Goal: Task Accomplishment & Management: Complete application form

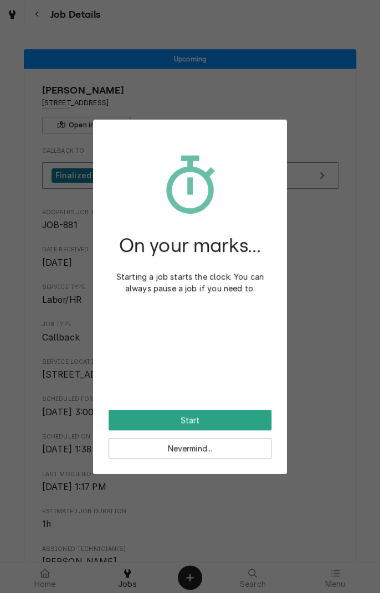
scroll to position [515, 0]
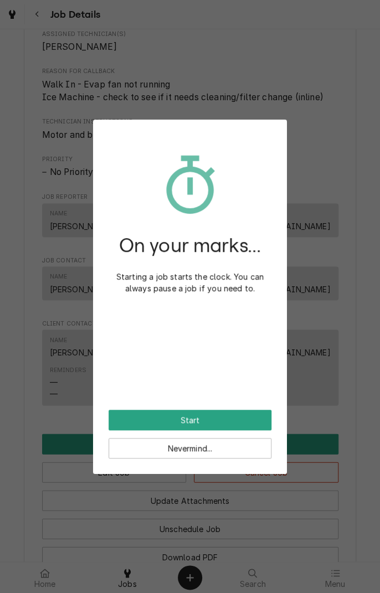
click at [219, 420] on button "Start" at bounding box center [190, 420] width 163 height 20
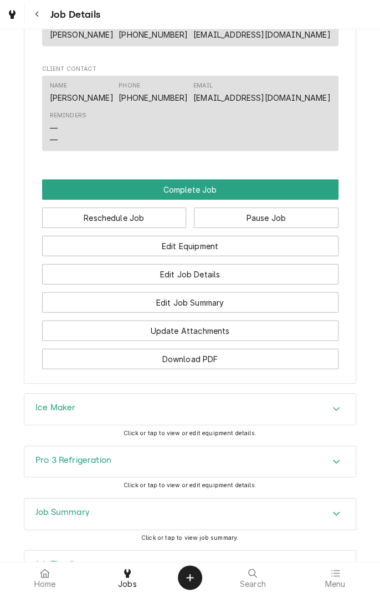
scroll to position [812, 0]
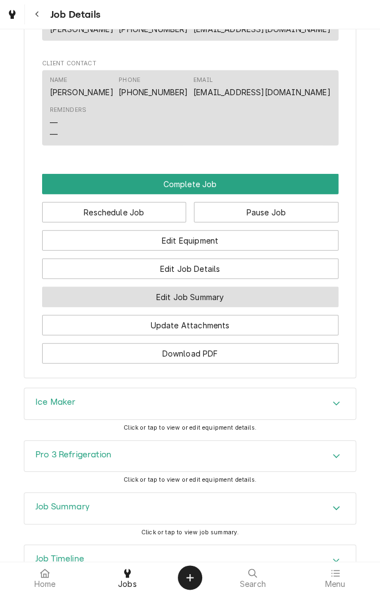
click at [238, 307] on button "Edit Job Summary" at bounding box center [190, 297] width 296 height 20
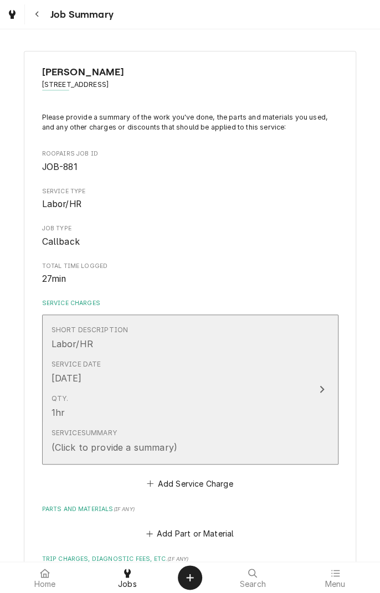
click at [258, 407] on div "Qty. 1hr" at bounding box center [179, 406] width 254 height 34
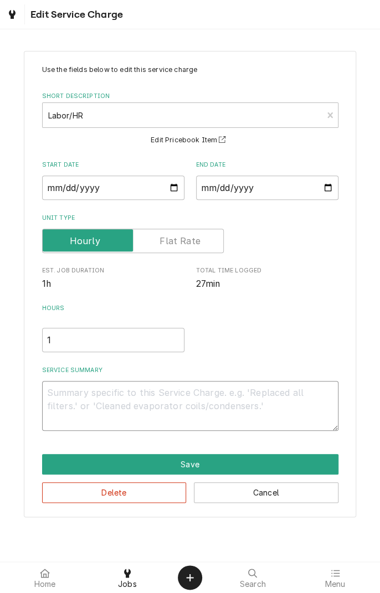
click at [178, 408] on textarea "Service Summary" at bounding box center [190, 406] width 296 height 50
type textarea "x"
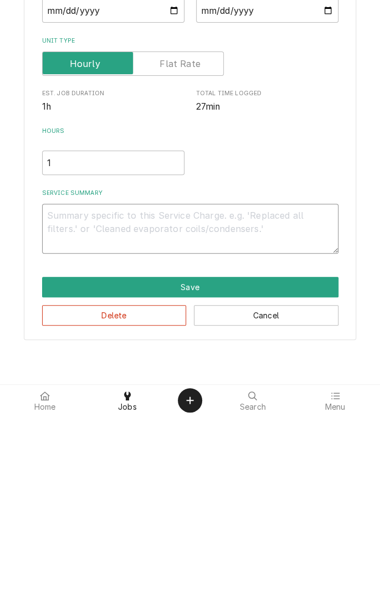
type textarea "O"
type textarea "x"
type textarea "Or"
type textarea "x"
type textarea "Ord"
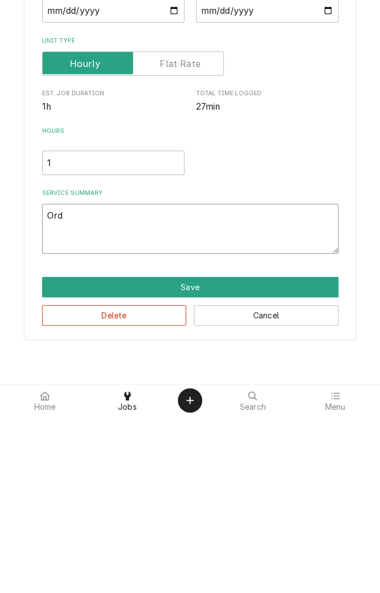
type textarea "x"
type textarea "Orde"
type textarea "x"
type textarea "Order"
type textarea "x"
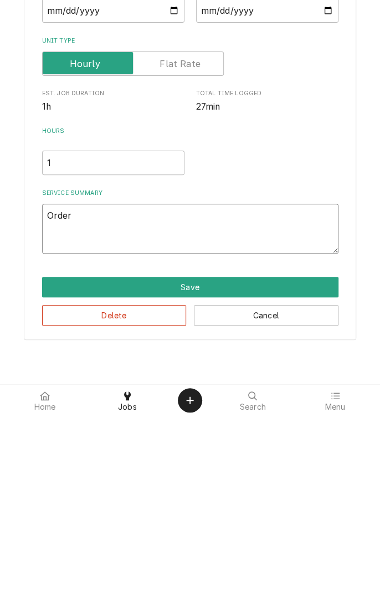
type textarea "Ordere"
type textarea "x"
type textarea "Ordered"
type textarea "x"
type textarea "Ordered"
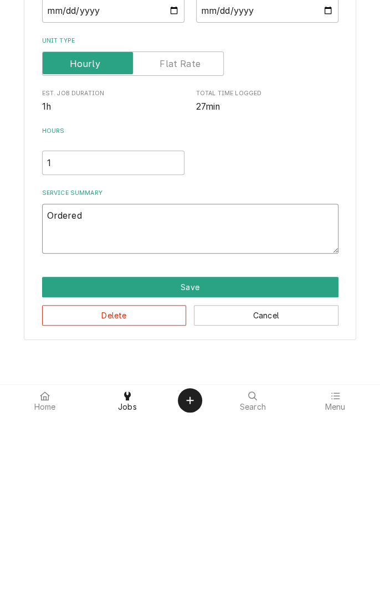
type textarea "x"
type textarea "Ordered a"
type textarea "x"
type textarea "Ordered an"
type textarea "x"
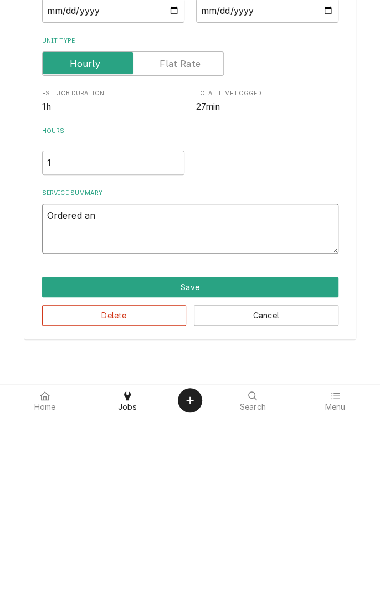
type textarea "Ordered and"
type textarea "x"
type textarea "Ordered and"
type textarea "x"
type textarea "Ordered and r"
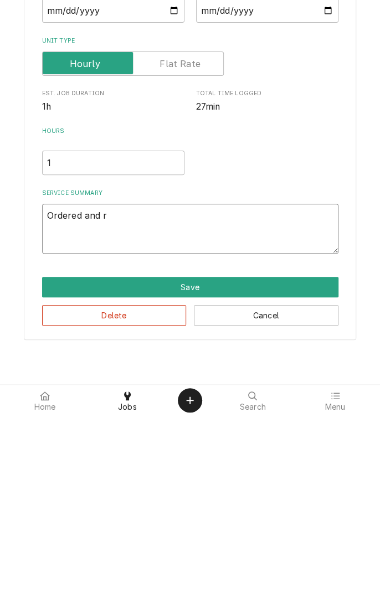
type textarea "x"
type textarea "Ordered and re"
type textarea "x"
type textarea "Ordered and rep"
type textarea "x"
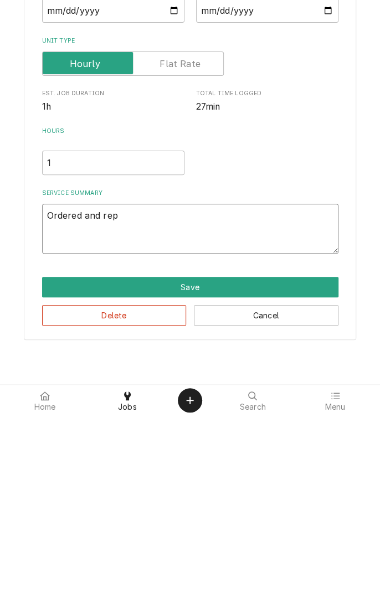
type textarea "Ordered and repl"
type textarea "x"
type textarea "Ordered and repla"
type textarea "x"
type textarea "Ordered and replac"
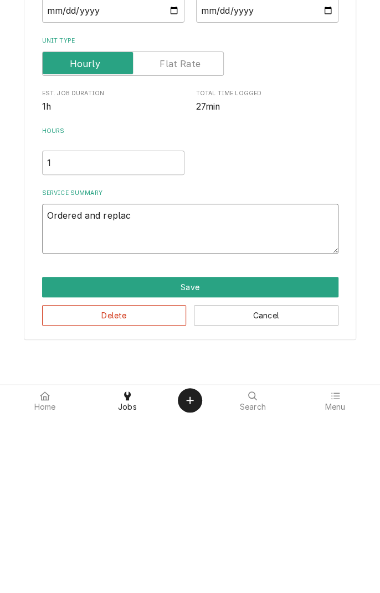
type textarea "x"
type textarea "Ordered and replace"
type textarea "x"
type textarea "Ordered and replaced"
type textarea "x"
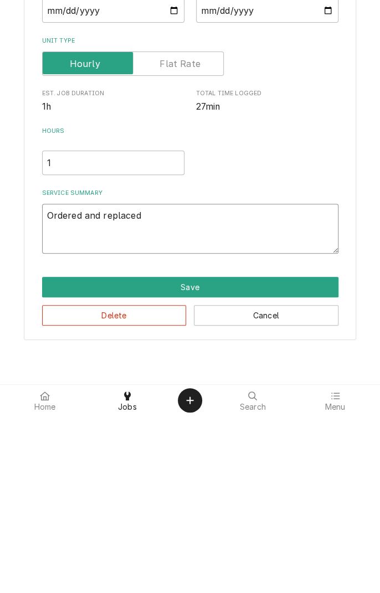
type textarea "Ordered and replaced"
type textarea "x"
type textarea "Ordered and replaced e"
type textarea "x"
type textarea "Ordered and replaced ev"
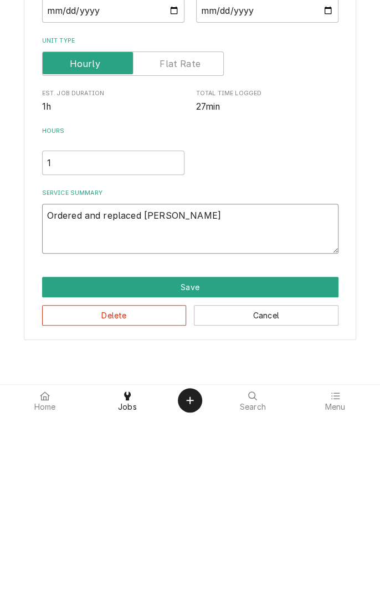
type textarea "x"
type textarea "Ordered and replaced eva"
type textarea "x"
type textarea "Ordered and replaced evaporator"
type textarea "x"
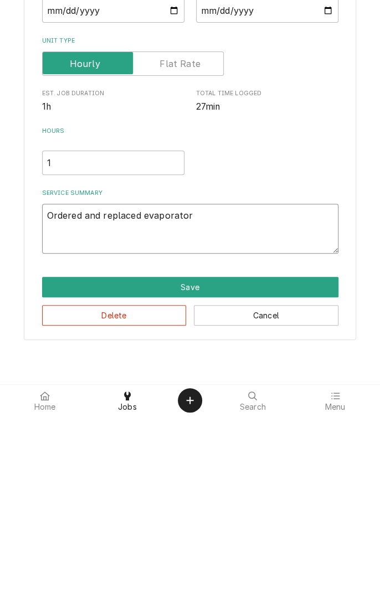
type textarea "Ordered and replaced evaporator m"
type textarea "x"
type textarea "Ordered and replaced evaporator mo"
type textarea "x"
type textarea "Ordered and replaced evaporator motor"
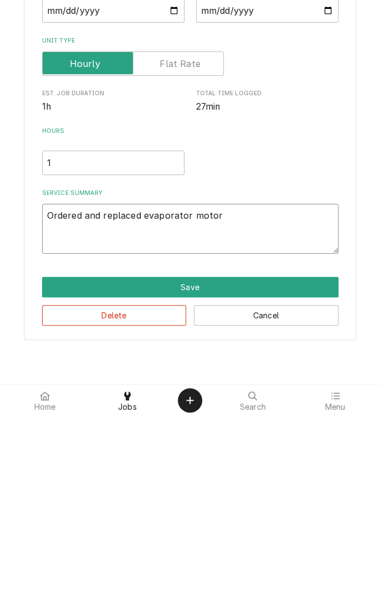
type textarea "x"
type textarea "Ordered and replaced evaporator motor a"
type textarea "x"
type textarea "Ordered and replaced evaporator motor an"
type textarea "x"
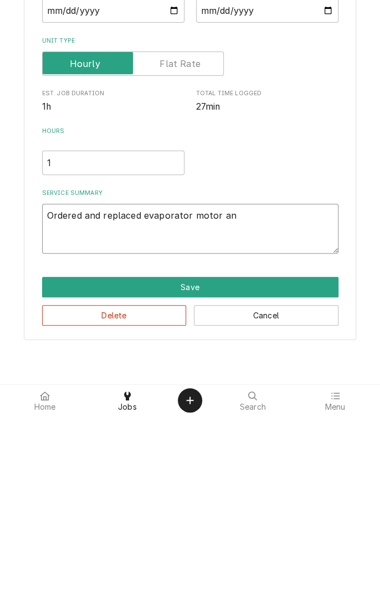
type textarea "Ordered and replaced evaporator motor and"
type textarea "x"
type textarea "Ordered and replaced evaporator motor and"
type textarea "x"
type textarea "Ordered and replaced evaporator motor and b"
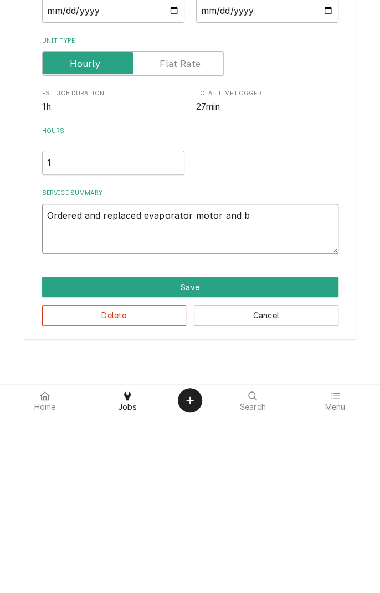
type textarea "x"
type textarea "Ordered and replaced evaporator motor and bl"
type textarea "x"
type textarea "Ordered and replaced evaporator motor and bla"
type textarea "x"
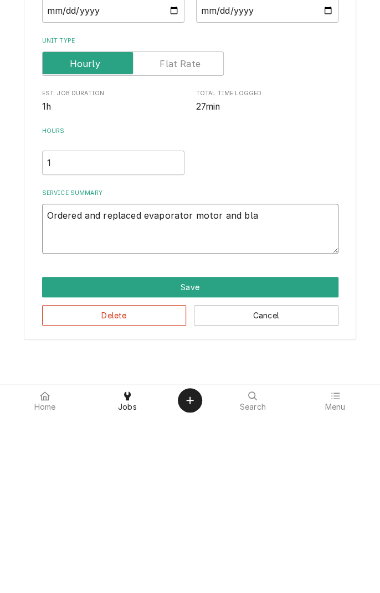
type textarea "Ordered and replaced evaporator motor and blad"
type textarea "x"
type textarea "Ordered and replaced evaporator motor and blade"
type textarea "x"
type textarea "Ordered and replaced evaporator motor and blade"
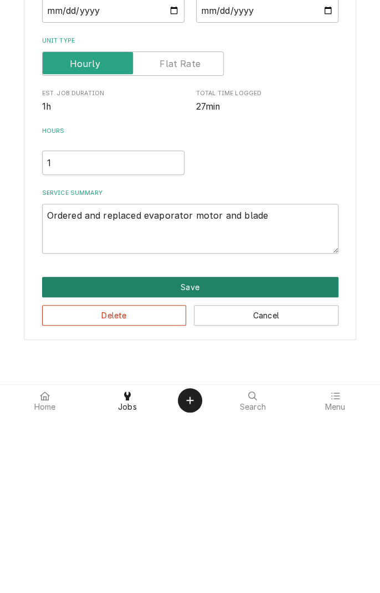
click at [200, 469] on button "Save" at bounding box center [190, 464] width 296 height 20
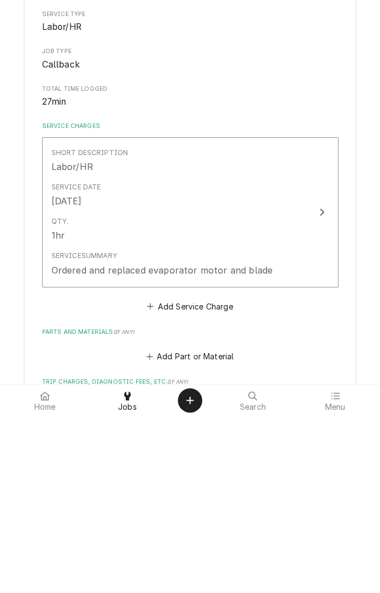
type textarea "x"
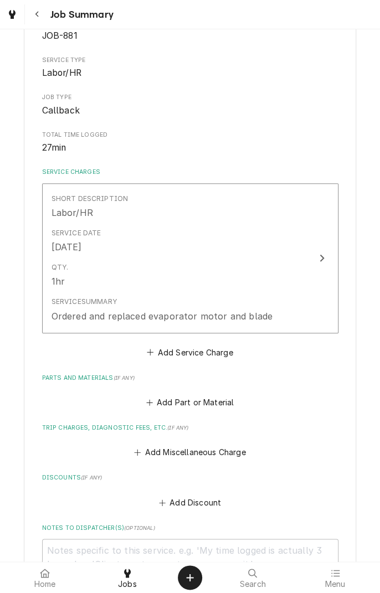
scroll to position [136, 0]
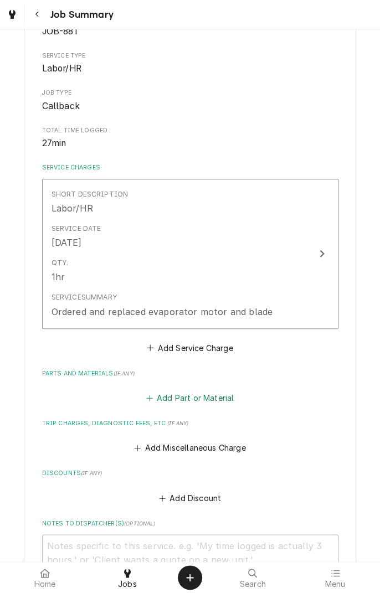
click at [213, 399] on button "Add Part or Material" at bounding box center [189, 398] width 91 height 16
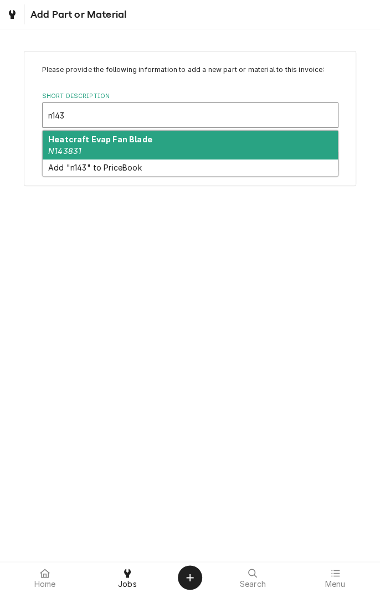
click at [122, 147] on div "Heatcraft Evap Fan Blade N143831" at bounding box center [190, 145] width 295 height 29
type input "n143"
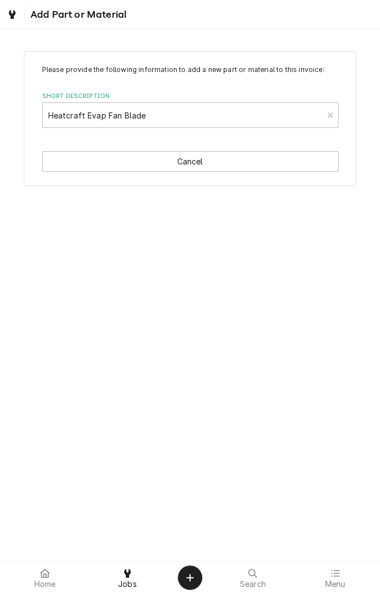
type textarea "x"
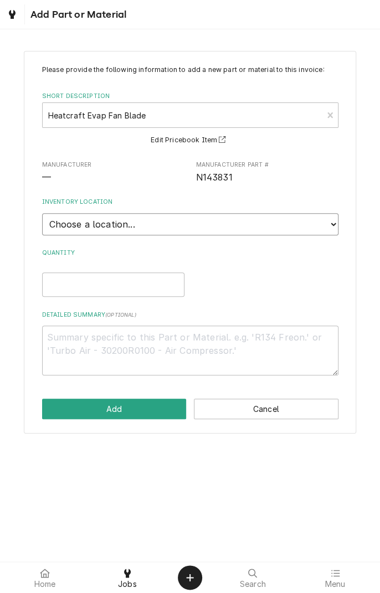
click at [325, 233] on select "Choose a location... Gino's Truck Jason's Truck Skips Service Warehouse" at bounding box center [190, 224] width 296 height 22
select select "171"
click at [42, 213] on select "Choose a location... Gino's Truck Jason's Truck Skips Service Warehouse" at bounding box center [190, 224] width 296 height 22
click at [116, 284] on input "Quantity" at bounding box center [113, 284] width 142 height 24
type textarea "x"
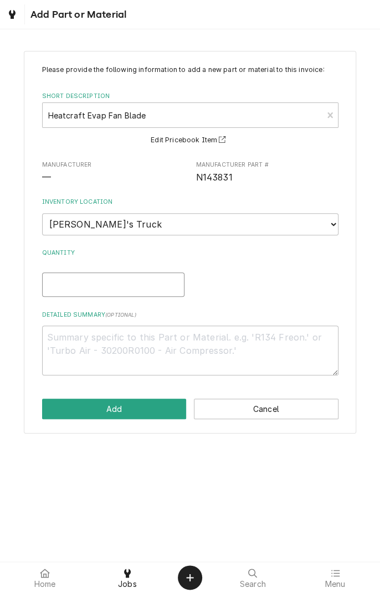
type input "1"
type textarea "x"
type input "1"
click at [191, 341] on textarea "Detailed Summary ( optional )" at bounding box center [190, 351] width 296 height 50
type textarea "x"
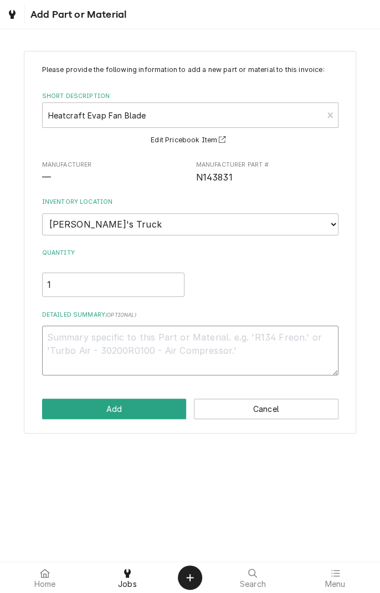
type textarea "B"
type textarea "x"
type textarea "Bl"
type textarea "x"
type textarea "Bla"
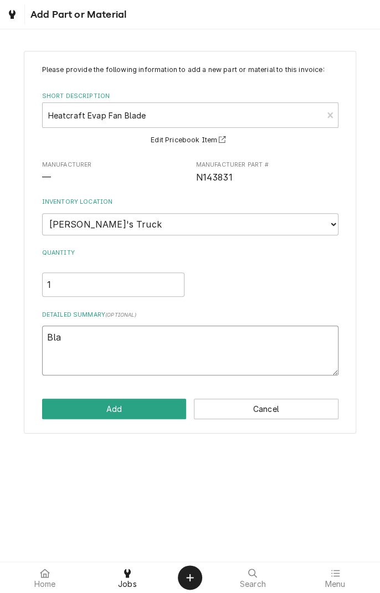
type textarea "x"
type textarea "Blad"
type textarea "x"
type textarea "Blade"
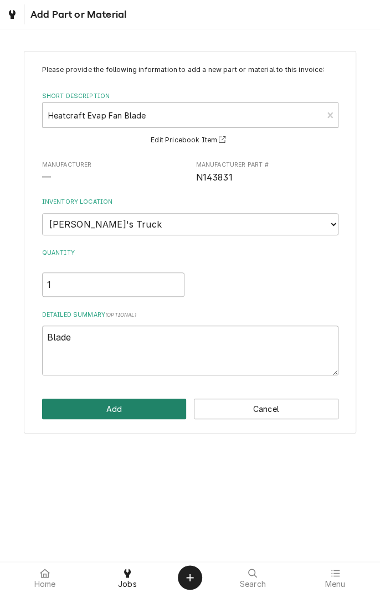
click at [153, 404] on button "Add" at bounding box center [114, 409] width 145 height 20
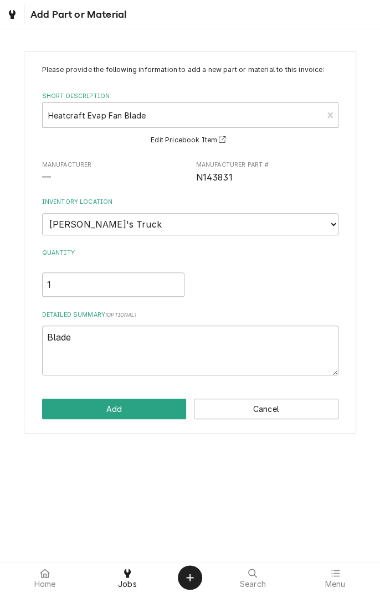
type textarea "x"
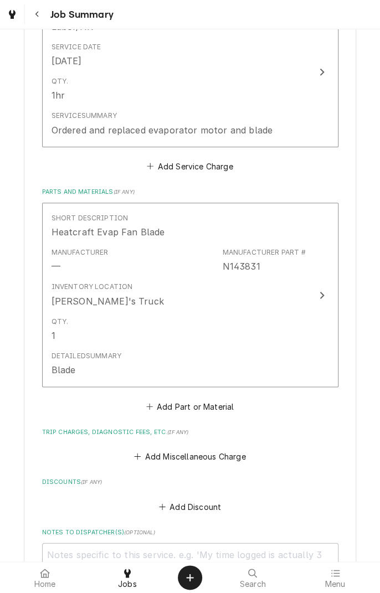
scroll to position [318, 0]
click at [202, 407] on button "Add Part or Material" at bounding box center [189, 406] width 91 height 16
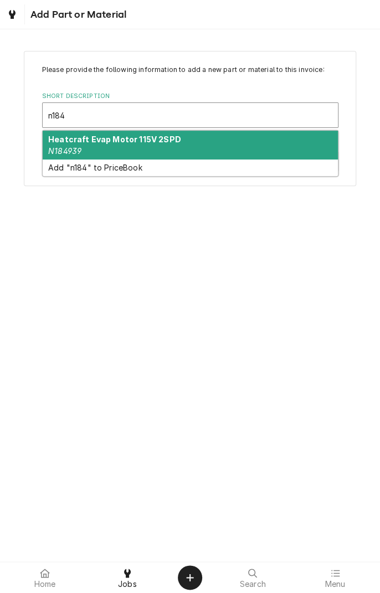
click at [141, 139] on strong "Heatcraft Evap Motor 115V 2SPD" at bounding box center [114, 139] width 133 height 9
type input "n184"
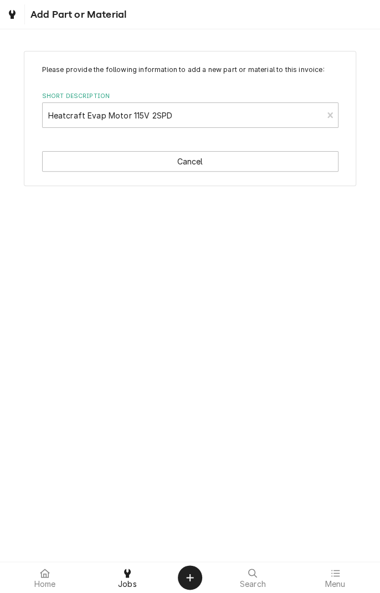
type textarea "x"
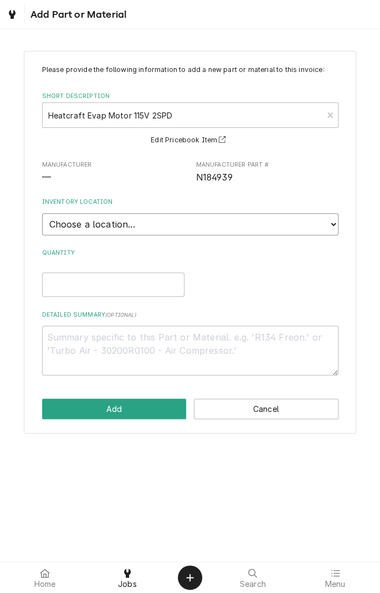
click at [325, 227] on select "Choose a location... Gino's Truck Jason's Truck Skips Service Warehouse" at bounding box center [190, 224] width 296 height 22
select select "171"
click at [42, 213] on select "Choose a location... Gino's Truck Jason's Truck Skips Service Warehouse" at bounding box center [190, 224] width 296 height 22
click at [133, 284] on input "Quantity" at bounding box center [113, 284] width 142 height 24
type textarea "x"
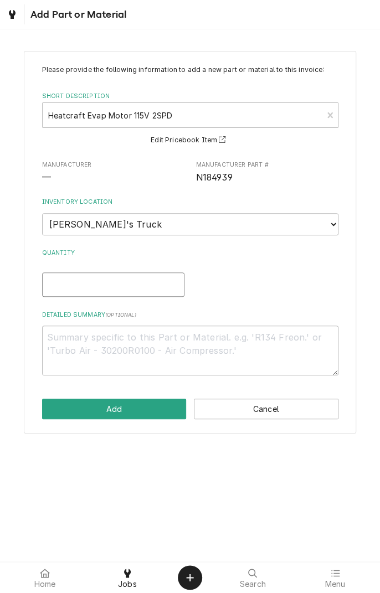
type input "1"
type textarea "x"
type input "1"
click at [169, 340] on textarea "Detailed Summary ( optional )" at bounding box center [190, 351] width 296 height 50
type textarea "x"
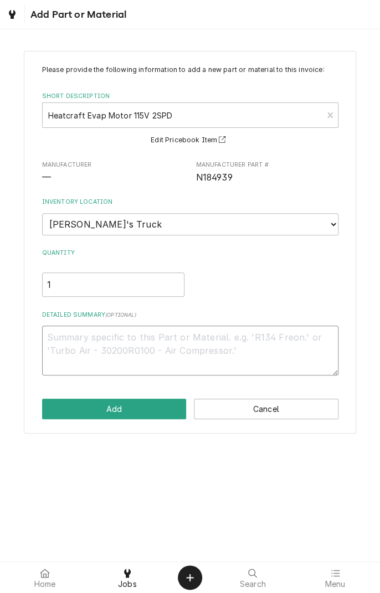
type textarea "E"
type textarea "x"
type textarea "Ev"
type textarea "x"
type textarea "Eva"
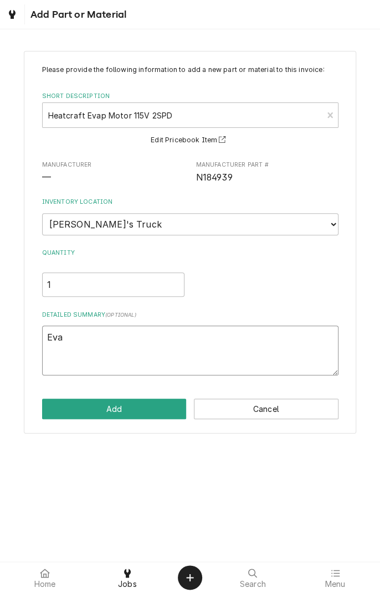
type textarea "x"
type textarea "Evap"
type textarea "x"
type textarea "Evapo"
type textarea "x"
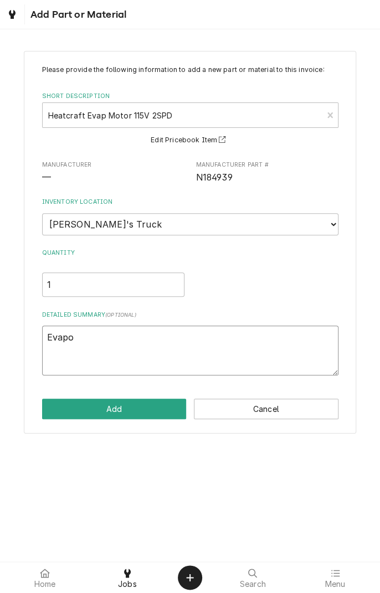
type textarea "Evaporator"
type textarea "x"
type textarea "Evaporator m"
type textarea "x"
type textarea "Evaporator motor"
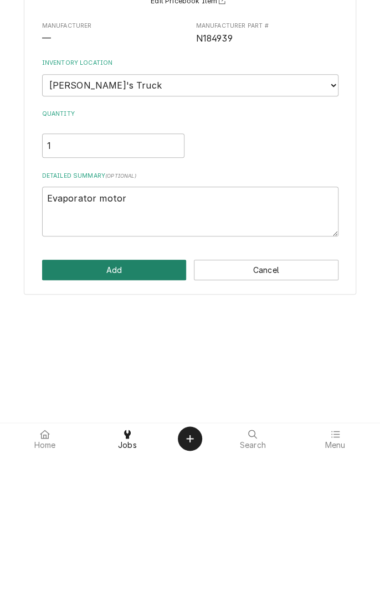
click at [126, 413] on button "Add" at bounding box center [114, 409] width 145 height 20
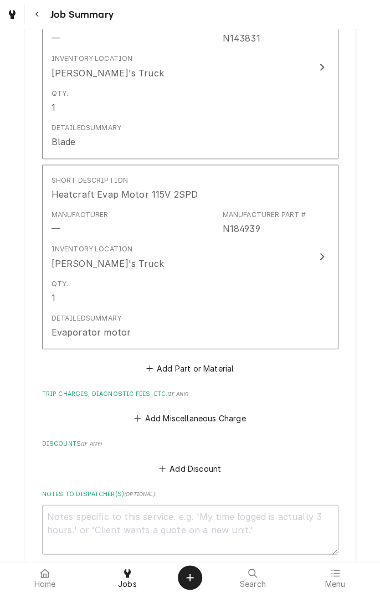
scroll to position [549, 0]
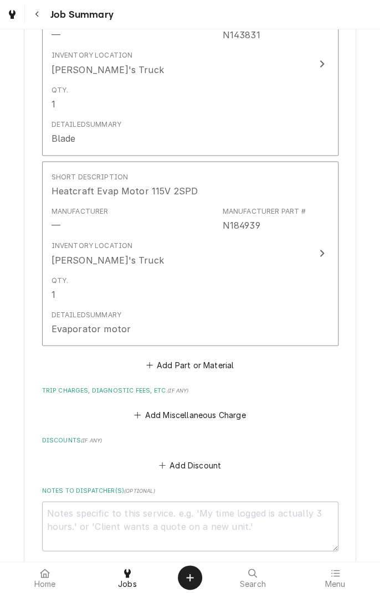
click at [193, 413] on button "Add Miscellaneous Charge" at bounding box center [189, 415] width 115 height 16
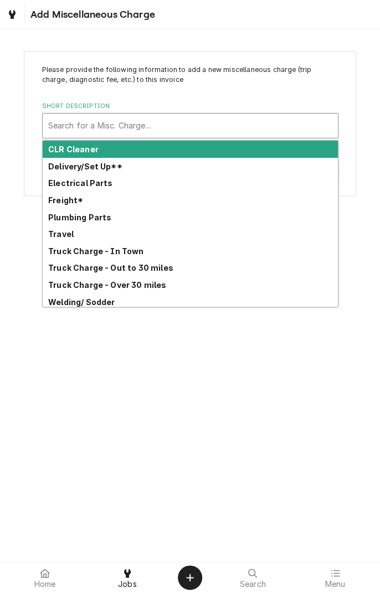
click at [132, 256] on div "Truck Charge - In Town" at bounding box center [190, 251] width 295 height 17
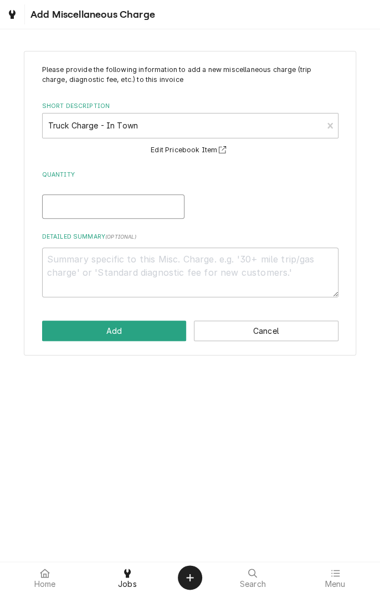
click at [119, 208] on input "Quantity" at bounding box center [113, 206] width 142 height 24
type textarea "x"
type input "1"
type textarea "x"
type input "1"
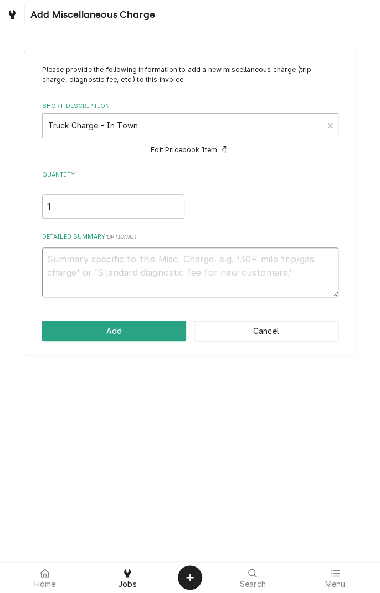
click at [189, 276] on textarea "Detailed Summary ( optional )" at bounding box center [190, 273] width 296 height 50
type textarea "x"
type textarea "9"
type textarea "x"
type textarea "9/"
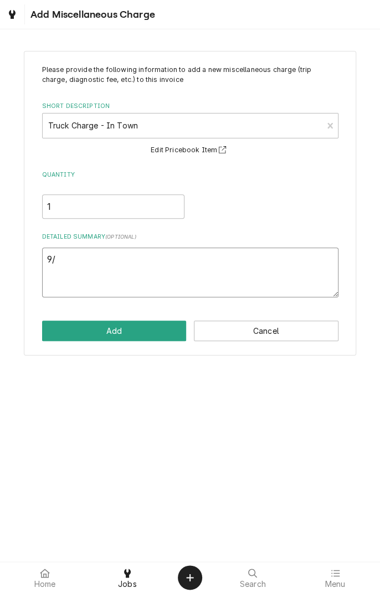
type textarea "x"
type textarea "9/2"
type textarea "x"
type textarea "9/2/"
type textarea "x"
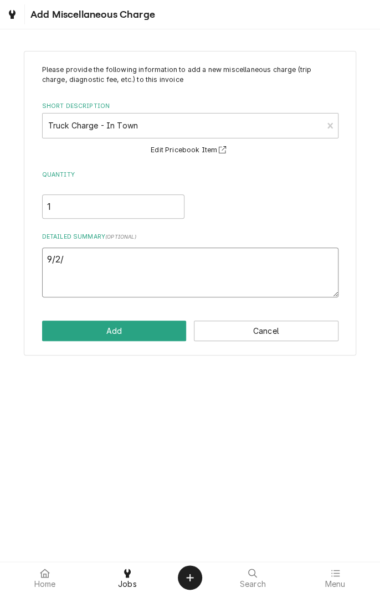
type textarea "9/2/2"
type textarea "x"
type textarea "9/2/25"
type textarea "x"
type textarea "9/2/25"
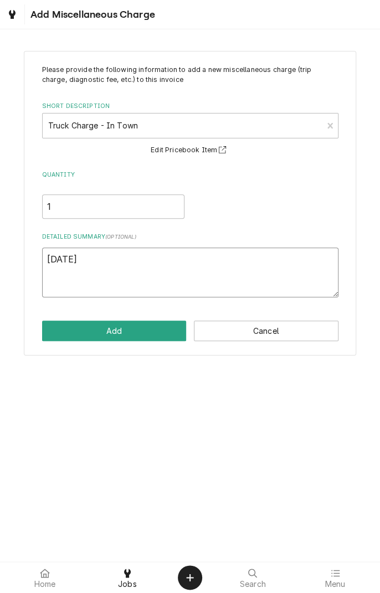
type textarea "x"
type textarea "9/2/25 t"
type textarea "x"
type textarea "9/2/25 tr"
type textarea "x"
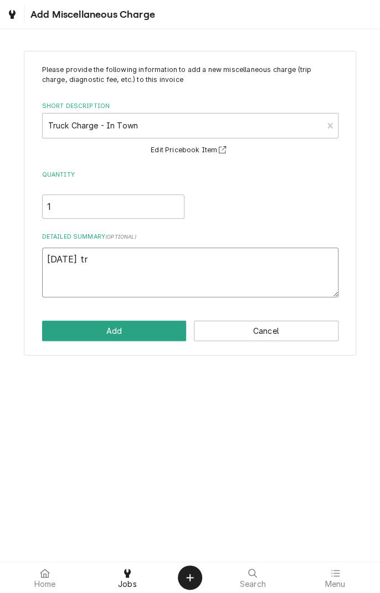
type textarea "9/2/25 tru"
type textarea "x"
type textarea "9/2/25 truc"
type textarea "x"
type textarea "9/2/25 truck"
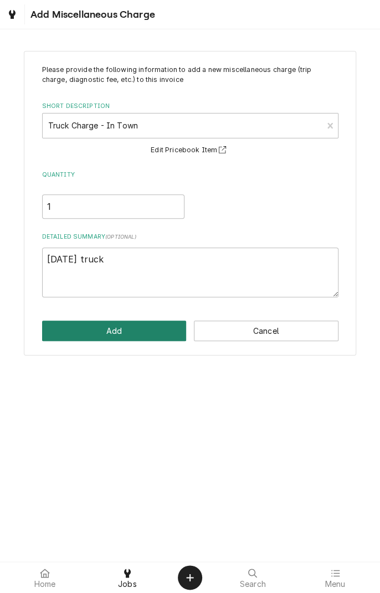
click at [137, 329] on button "Add" at bounding box center [114, 331] width 145 height 20
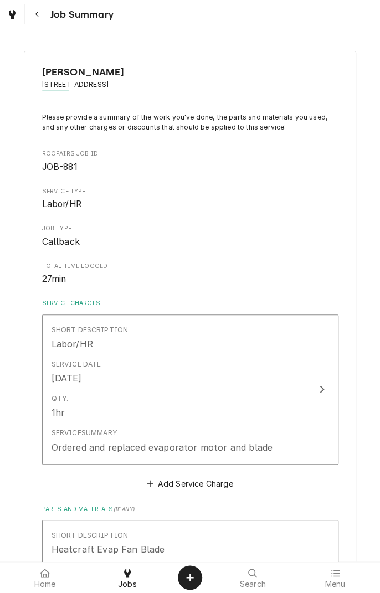
click at [52, 446] on div "Ordered and replaced evaporator motor and blade" at bounding box center [163, 447] width 222 height 13
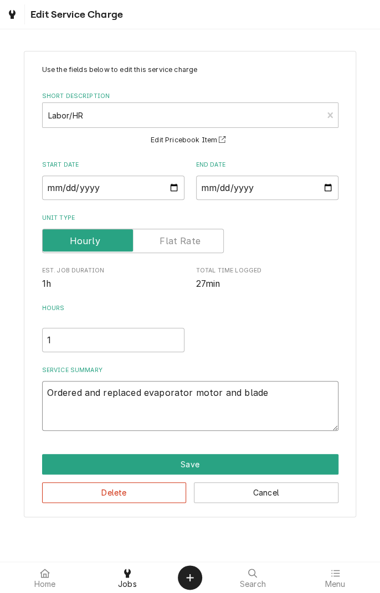
click at [49, 394] on textarea "Ordered and replaced evaporator motor and blade" at bounding box center [190, 406] width 296 height 50
type textarea "x"
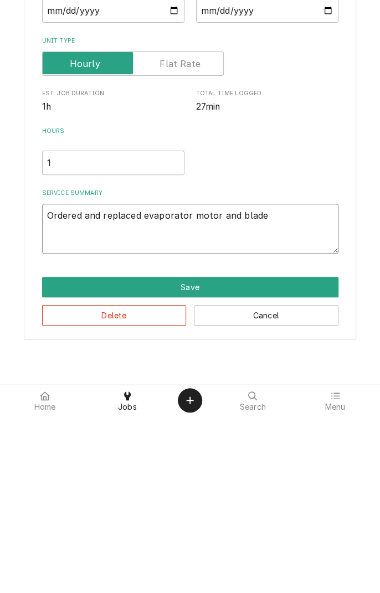
type textarea "9Ordered and replaced evaporator motor and blade"
type textarea "x"
type textarea "9/Ordered and replaced evaporator motor and blade"
type textarea "x"
type textarea "9/2Ordered and replaced evaporator motor and blade"
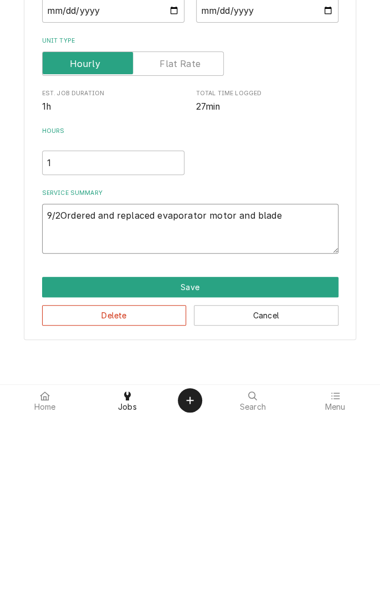
type textarea "x"
type textarea "9/2/Ordered and replaced evaporator motor and blade"
type textarea "x"
type textarea "9/2/2Ordered and replaced evaporator motor and blade"
type textarea "x"
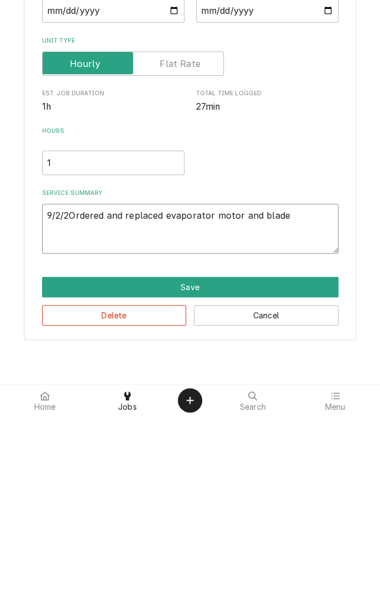
type textarea "9/2/25Ordered and replaced evaporator motor and blade"
type textarea "x"
type textarea "9/2/25 Ordered and replaced evaporator motor and blade"
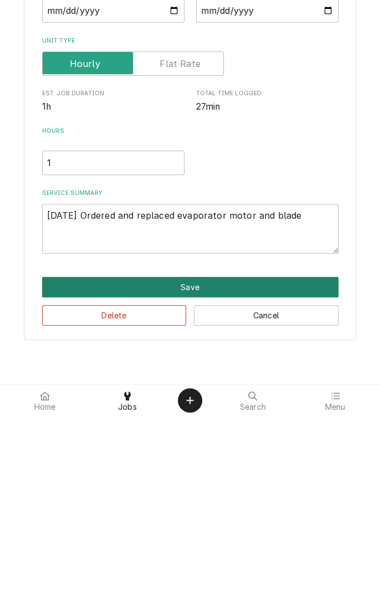
click at [195, 472] on button "Save" at bounding box center [190, 464] width 296 height 20
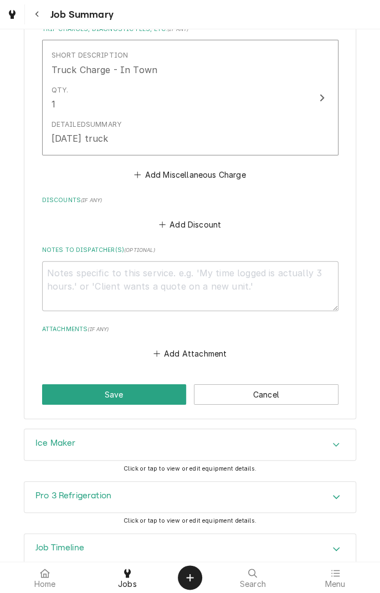
scroll to position [933, 0]
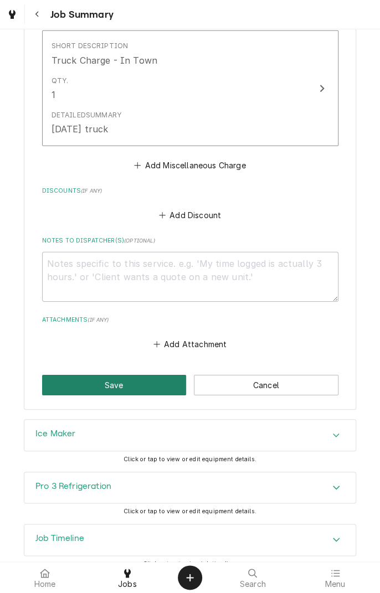
click at [128, 376] on button "Save" at bounding box center [114, 385] width 145 height 20
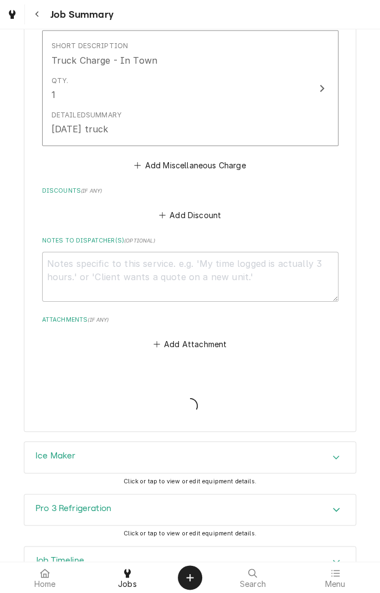
type textarea "x"
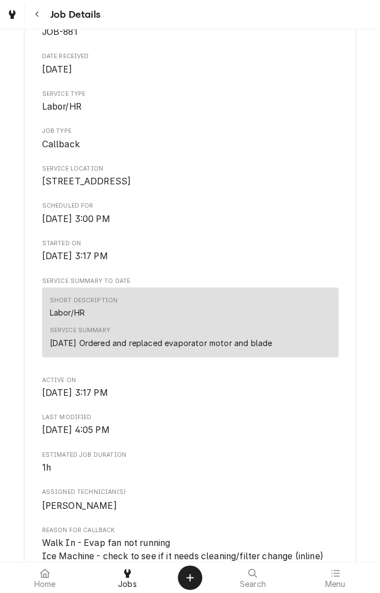
scroll to position [194, 0]
click at [300, 352] on div "Service Summary 9/2/25 Ordered and replaced evaporator motor and blade" at bounding box center [190, 337] width 281 height 30
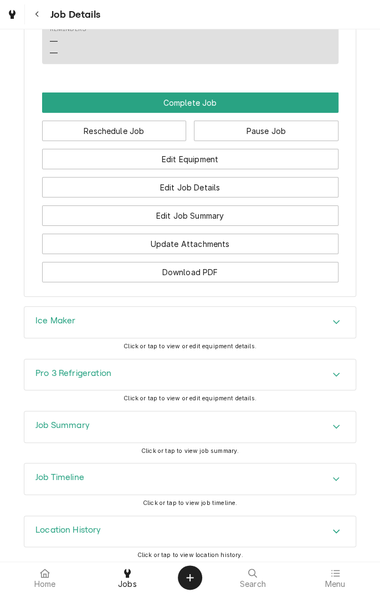
scroll to position [994, 0]
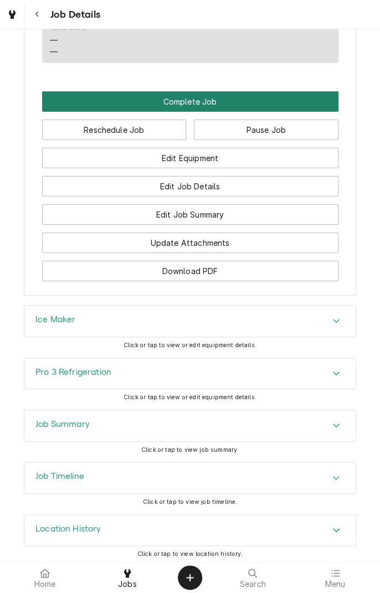
click at [228, 112] on button "Complete Job" at bounding box center [190, 101] width 296 height 20
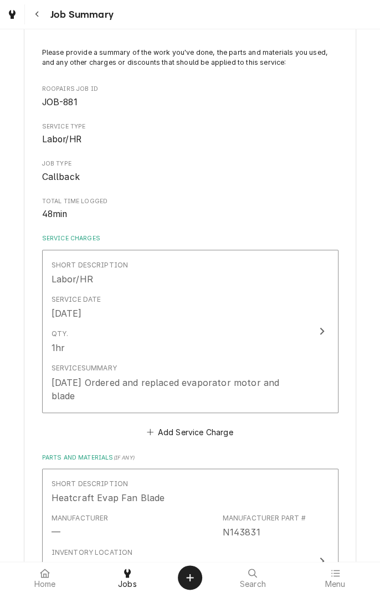
scroll to position [79, 0]
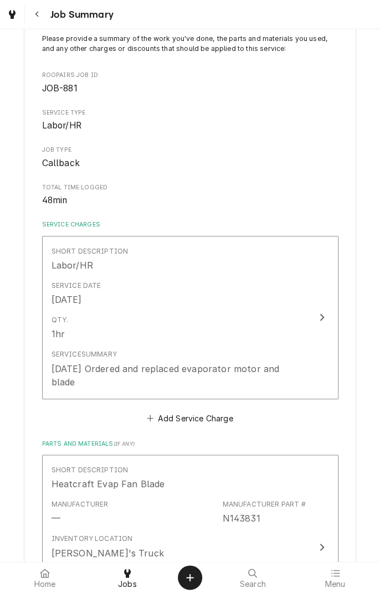
click at [325, 368] on button "Short Description Labor/HR Service Date Sep 2, 2025 Qty. 1hr Service Summary 9/…" at bounding box center [190, 317] width 296 height 163
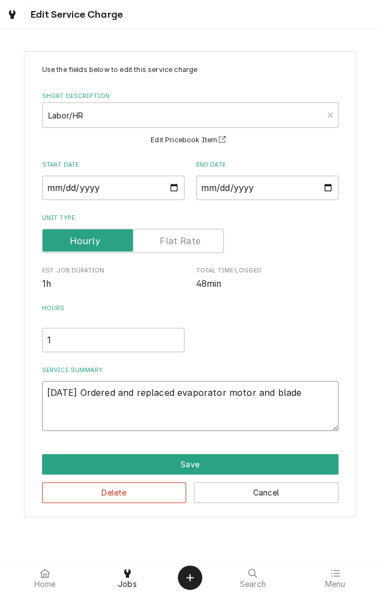
click at [315, 394] on textarea "9/2/25 Ordered and replaced evaporator motor and blade" at bounding box center [190, 406] width 296 height 50
type textarea "x"
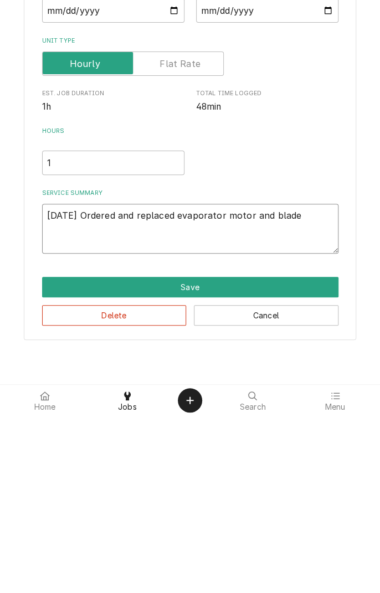
type textarea "9/2/25 Ordered and replaced evaporator motor and blade"
type textarea "x"
type textarea "9/2/25 Ordered and replaced evaporator motor and blade"
type textarea "x"
type textarea "9/2/25 Ordered and replaced evaporator motor and blade."
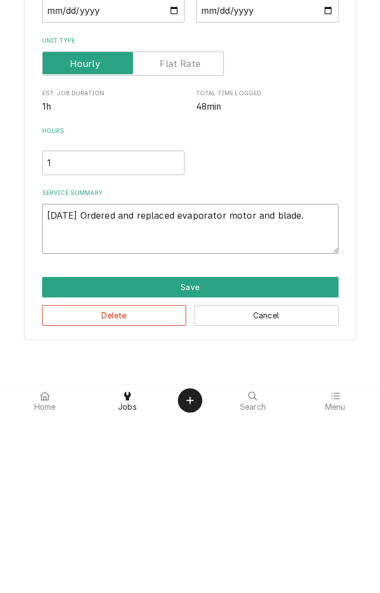
type textarea "x"
type textarea "9/2/25 Ordered and replaced evaporator motor and blade."
type textarea "x"
type textarea "9/2/25 Ordered and replaced evaporator motor and blade. O"
type textarea "x"
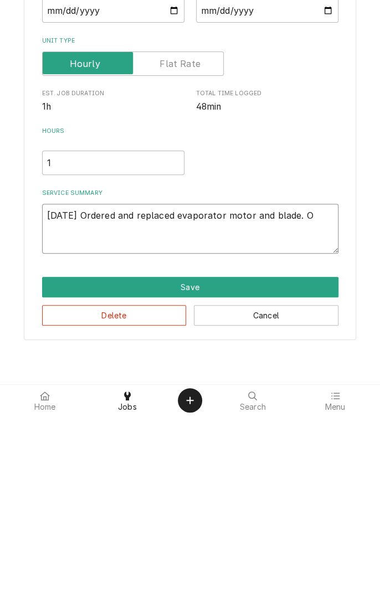
type textarea "9/2/25 Ordered and replaced evaporator motor and blade. Ob"
type textarea "x"
type textarea "9/2/25 Ordered and replaced evaporator motor and blade. Obs"
type textarea "x"
type textarea "9/2/25 Ordered and replaced evaporator motor and blade. Obse"
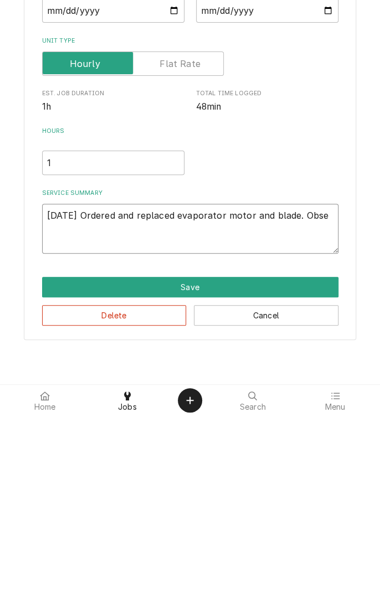
type textarea "x"
type textarea "9/2/25 Ordered and replaced evaporator motor and blade. Obser"
type textarea "x"
type textarea "9/2/25 Ordered and replaced evaporator motor and blade. Observ"
type textarea "x"
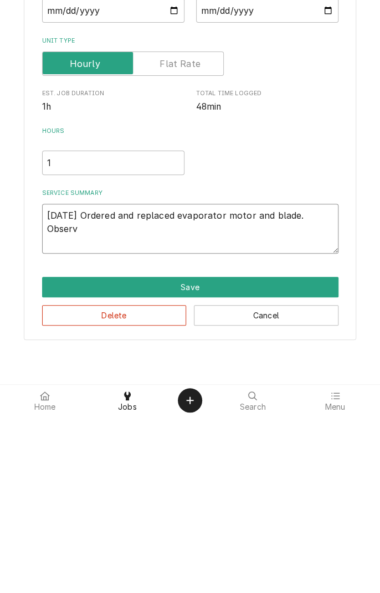
type textarea "9/2/25 Ordered and replaced evaporator motor and blade. Observe"
type textarea "x"
type textarea "9/2/25 Ordered and replaced evaporator motor and blade. Observed"
type textarea "x"
type textarea "9/2/25 Ordered and replaced evaporator motor and blade. Observed"
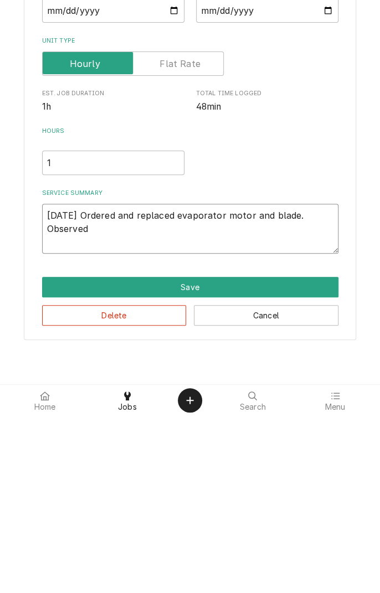
type textarea "x"
type textarea "9/2/25 Ordered and replaced evaporator motor and blade. Observed t"
type textarea "x"
type textarea "9/2/25 Ordered and replaced evaporator motor and blade. Observed te"
type textarea "x"
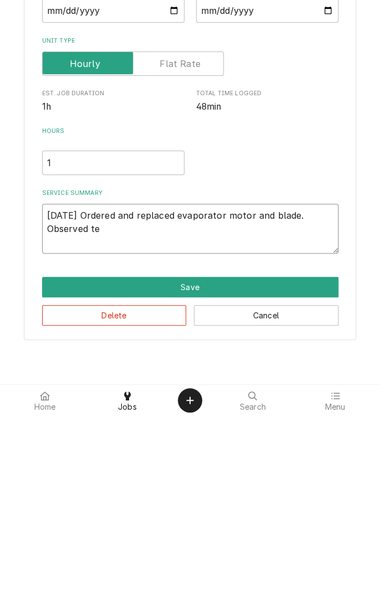
type textarea "9/2/25 Ordered and replaced evaporator motor and blade. Observed tem"
type textarea "x"
type textarea "9/2/25 Ordered and replaced evaporator motor and blade. Observed temp"
type textarea "x"
type textarea "9/2/25 Ordered and replaced evaporator motor and blade. Observed temperature"
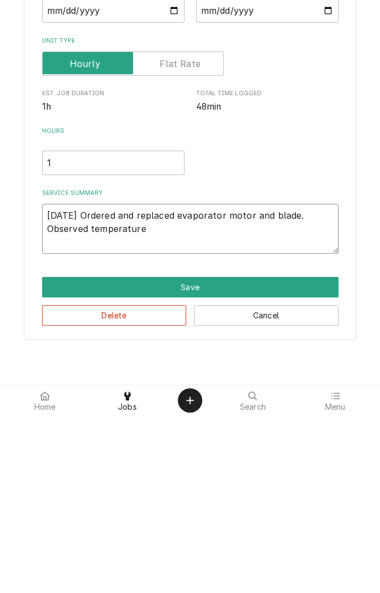
type textarea "x"
type textarea "9/2/25 Ordered and replaced evaporator motor and blade. Observed temperature d"
type textarea "x"
type textarea "9/2/25 Ordered and replaced evaporator motor and blade. Observed temperature dr"
type textarea "x"
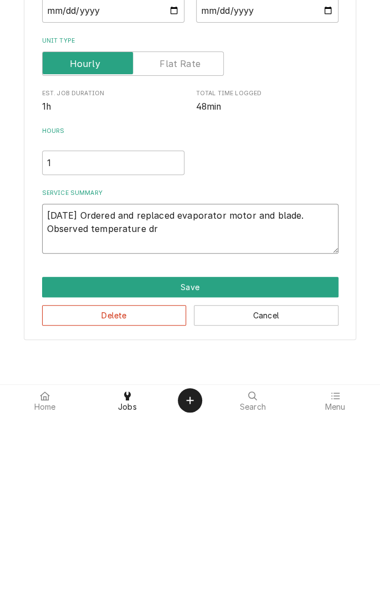
type textarea "9/2/25 Ordered and replaced evaporator motor and blade. Observed temperature dro"
type textarea "x"
type textarea "9/2/25 Ordered and replaced evaporator motor and blade. Observed temperature dr…"
type textarea "x"
type textarea "9/2/25 Ordered and replaced evaporator motor and blade. Observed temperature dr…"
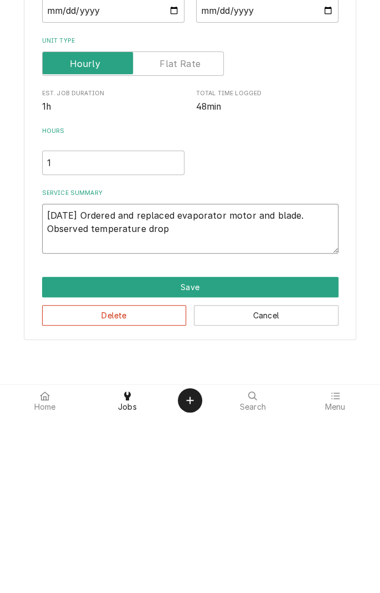
type textarea "x"
type textarea "9/2/25 Ordered and replaced evaporator motor and blade. Observed temperature dr…"
type textarea "x"
type textarea "9/2/25 Ordered and replaced evaporator motor and blade. Observed temperature dr…"
type textarea "x"
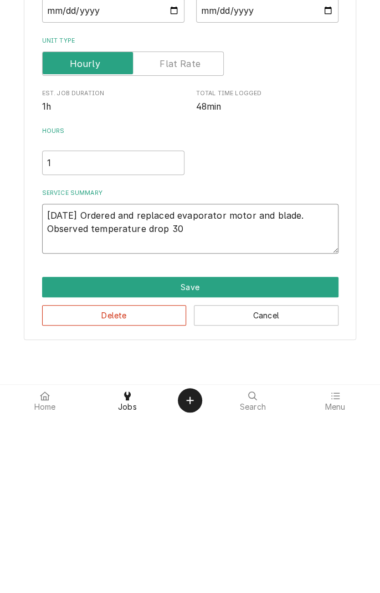
type textarea "9/2/25 Ordered and replaced evaporator motor and blade. Observed temperature dr…"
type textarea "x"
type textarea "9/2/25 Ordered and replaced evaporator motor and blade. Observed temperature dr…"
type textarea "x"
type textarea "9/2/25 Ordered and replaced evaporator motor and blade. Observed temperature dr…"
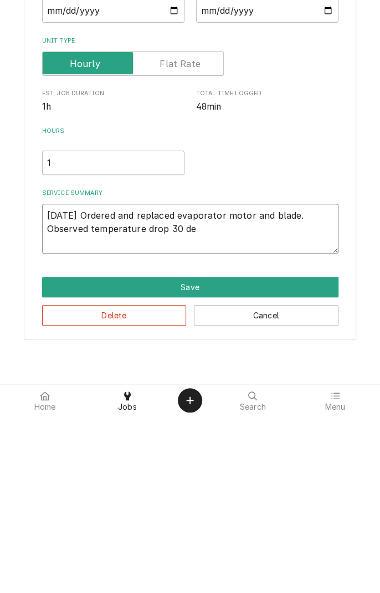
type textarea "x"
type textarea "9/2/25 Ordered and replaced evaporator motor and blade. Observed temperature dr…"
type textarea "x"
type textarea "9/2/25 Ordered and replaced evaporator motor and blade. Observed temperature dr…"
type textarea "x"
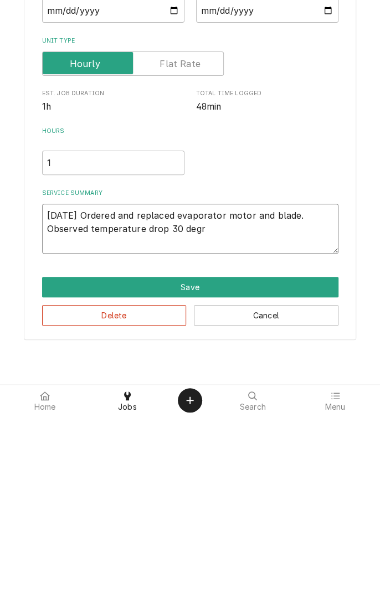
type textarea "9/2/25 Ordered and replaced evaporator motor and blade. Observed temperature dr…"
type textarea "x"
type textarea "9/2/25 Ordered and replaced evaporator motor and blade. Observed temperature dr…"
type textarea "x"
type textarea "9/2/25 Ordered and replaced evaporator motor and blade. Observed temperature dr…"
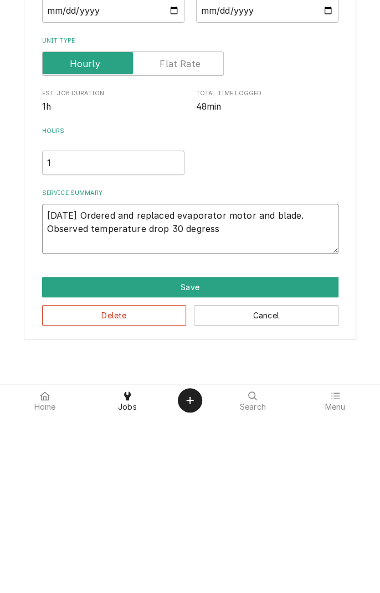
type textarea "x"
type textarea "9/2/25 Ordered and replaced evaporator motor and blade. Observed temperature dr…"
type textarea "x"
type textarea "9/2/25 Ordered and replaced evaporator motor and blade. Observed temperature dr…"
type textarea "x"
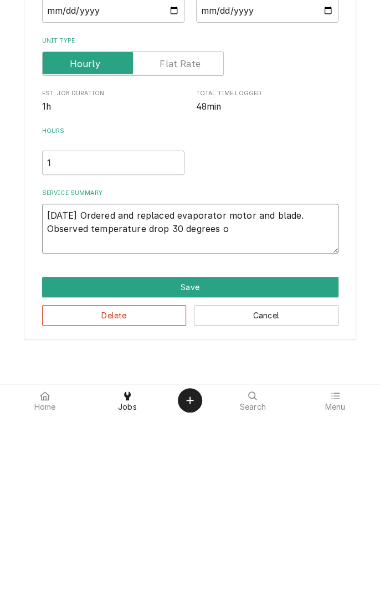
type textarea "9/2/25 Ordered and replaced evaporator motor and blade. Observed temperature dr…"
type textarea "x"
type textarea "9/2/25 Ordered and replaced evaporator motor and blade. Observed temperature dr…"
type textarea "x"
type textarea "9/2/25 Ordered and replaced evaporator motor and blade. Observed temperature dr…"
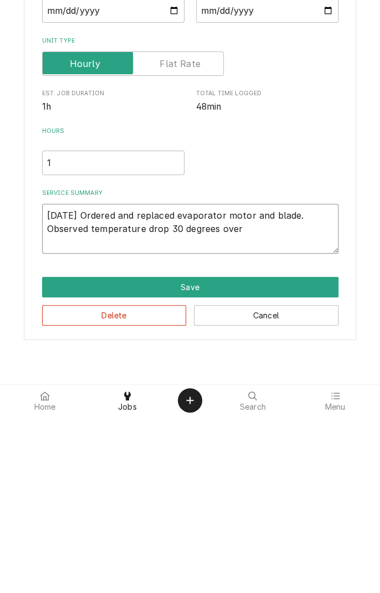
type textarea "x"
type textarea "9/2/25 Ordered and replaced evaporator motor and blade. Observed temperature dr…"
type textarea "x"
type textarea "9/2/25 Ordered and replaced evaporator motor and blade. Observed temperature dr…"
type textarea "x"
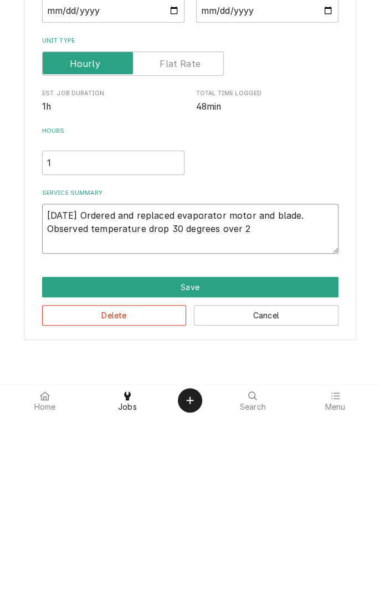
type textarea "9/2/25 Ordered and replaced evaporator motor and blade. Observed temperature dr…"
type textarea "x"
type textarea "9/2/25 Ordered and replaced evaporator motor and blade. Observed temperature dr…"
type textarea "x"
type textarea "9/2/25 Ordered and replaced evaporator motor and blade. Observed temperature dr…"
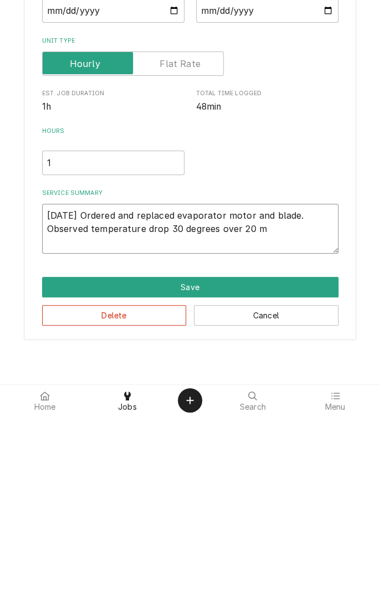
type textarea "x"
type textarea "9/2/25 Ordered and replaced evaporator motor and blade. Observed temperature dr…"
type textarea "x"
type textarea "9/2/25 Ordered and replaced evaporator motor and blade. Observed temperature dr…"
type textarea "x"
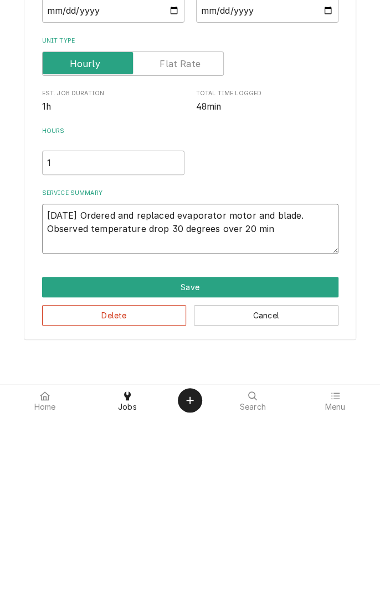
type textarea "9/2/25 Ordered and replaced evaporator motor and blade. Observed temperature dr…"
type textarea "x"
type textarea "9/2/25 Ordered and replaced evaporator motor and blade. Observed temperature dr…"
type textarea "x"
type textarea "9/2/25 Ordered and replaced evaporator motor and blade. Observed temperature dr…"
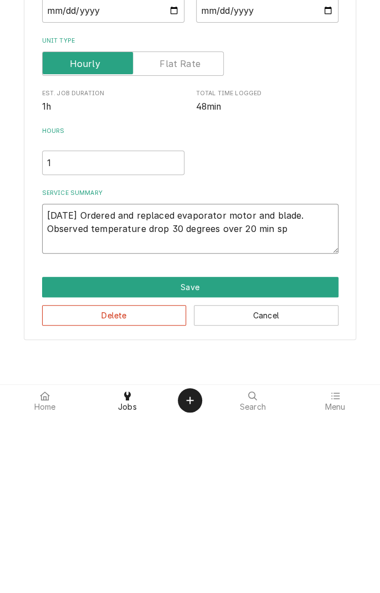
type textarea "x"
type textarea "9/2/25 Ordered and replaced evaporator motor and blade. Observed temperature dr…"
type textarea "x"
type textarea "9/2/25 Ordered and replaced evaporator motor and blade. Observed temperature dr…"
type textarea "x"
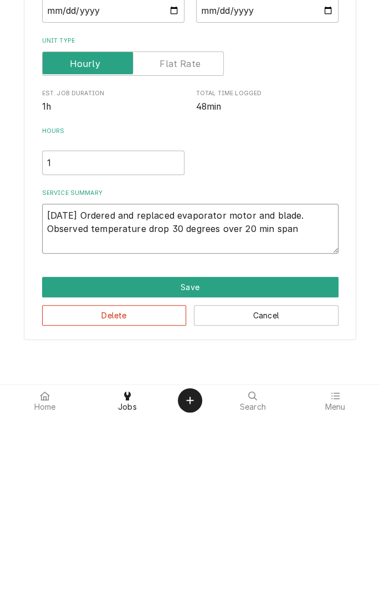
type textarea "9/2/25 Ordered and replaced evaporator motor and blade. Observed temperature dr…"
type textarea "x"
type textarea "9/2/25 Ordered and replaced evaporator motor and blade. Observed temperature dr…"
type textarea "x"
type textarea "9/2/25 Ordered and replaced evaporator motor and blade. Observed temperature dr…"
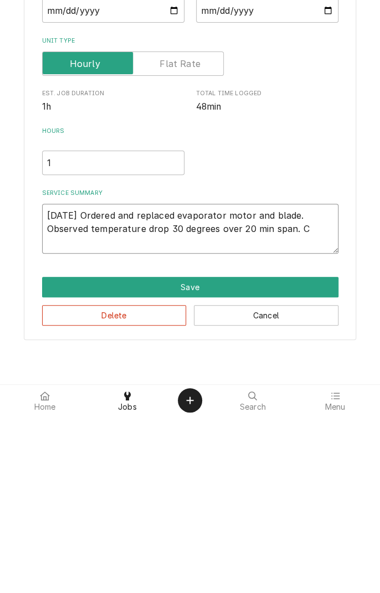
type textarea "x"
type textarea "9/2/25 Ordered and replaced evaporator motor and blade. Observed temperature dr…"
type textarea "x"
type textarea "9/2/25 Ordered and replaced evaporator motor and blade. Observed temperature dr…"
type textarea "x"
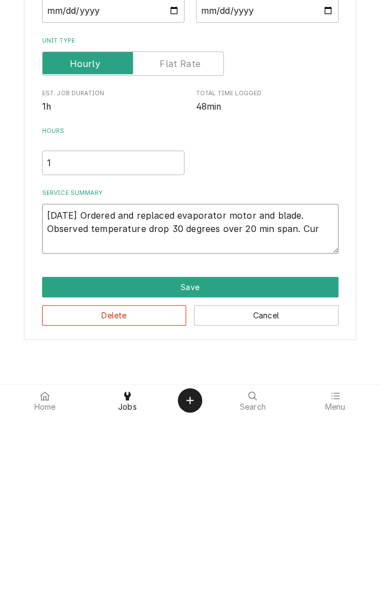
type textarea "9/2/25 Ordered and replaced evaporator motor and blade. Observed temperature dr…"
type textarea "x"
type textarea "9/2/25 Ordered and replaced evaporator motor and blade. Observed temperature dr…"
type textarea "x"
type textarea "9/2/25 Ordered and replaced evaporator motor and blade. Observed temperature dr…"
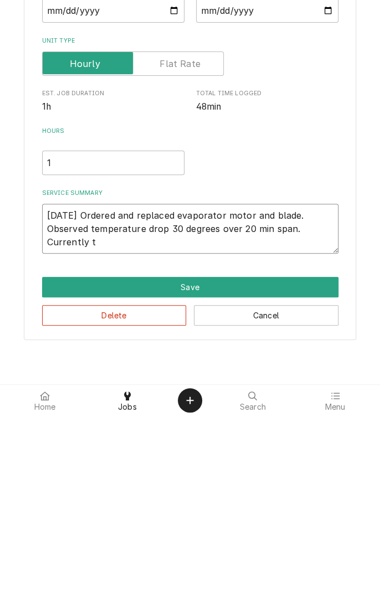
type textarea "x"
type textarea "9/2/25 Ordered and replaced evaporator motor and blade. Observed temperature dr…"
type textarea "x"
type textarea "9/2/25 Ordered and replaced evaporator motor and blade. Observed temperature dr…"
type textarea "x"
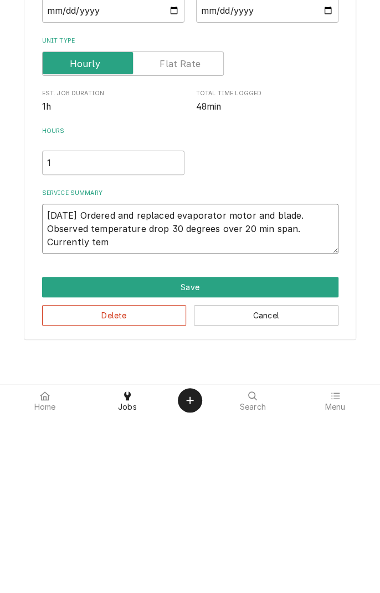
type textarea "9/2/25 Ordered and replaced evaporator motor and blade. Observed temperature dr…"
type textarea "x"
type textarea "9/2/25 Ordered and replaced evaporator motor and blade. Observed temperature dr…"
type textarea "x"
type textarea "9/2/25 Ordered and replaced evaporator motor and blade. Observed temperature dr…"
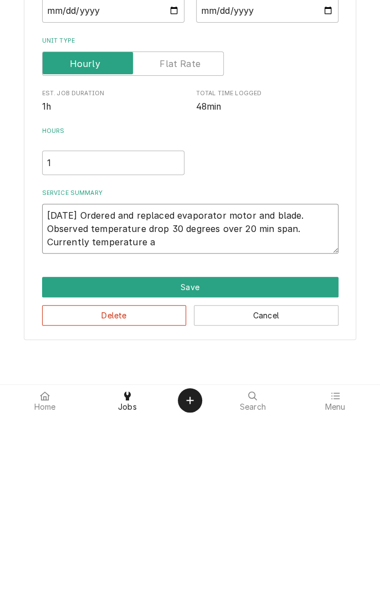
type textarea "x"
type textarea "9/2/25 Ordered and replaced evaporator motor and blade. Observed temperature dr…"
type textarea "x"
type textarea "9/2/25 Ordered and replaced evaporator motor and blade. Observed temperature dr…"
type textarea "x"
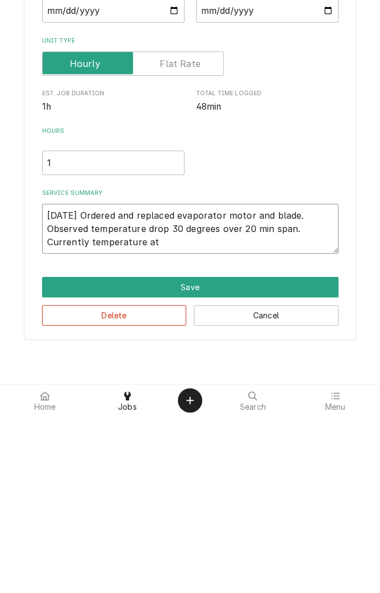
type textarea "9/2/25 Ordered and replaced evaporator motor and blade. Observed temperature dr…"
type textarea "x"
type textarea "9/2/25 Ordered and replaced evaporator motor and blade. Observed temperature dr…"
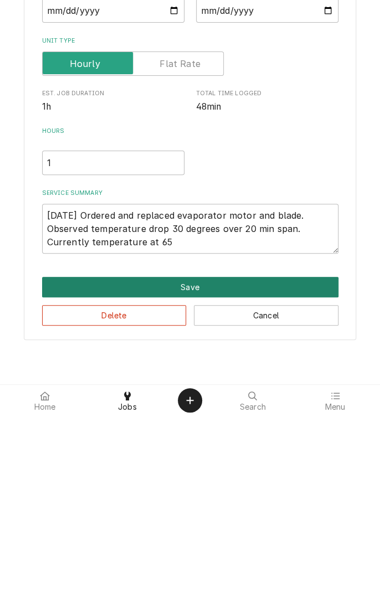
click at [192, 462] on button "Save" at bounding box center [190, 464] width 296 height 20
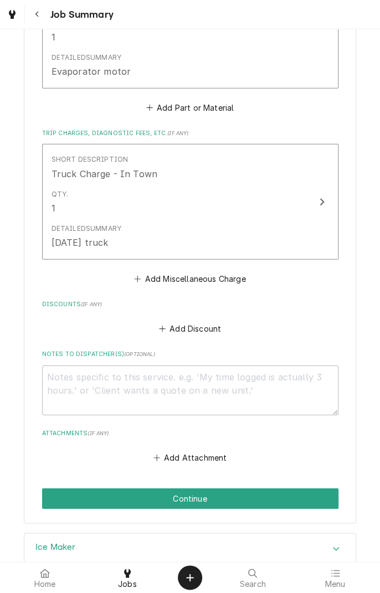
scroll to position [837, 0]
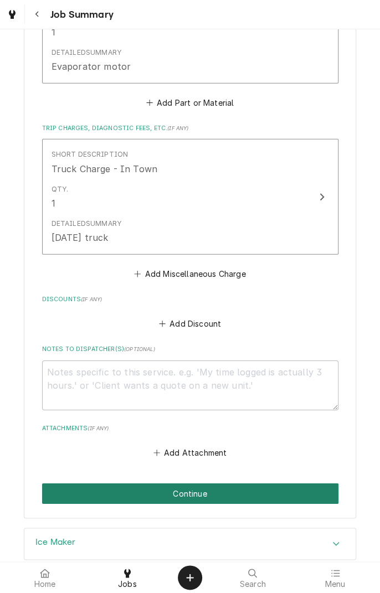
click at [258, 500] on button "Continue" at bounding box center [190, 494] width 296 height 20
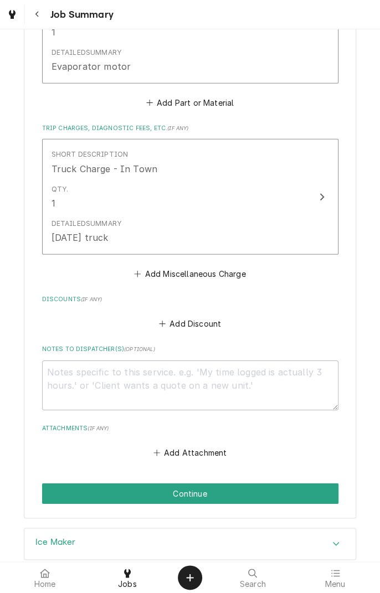
type textarea "x"
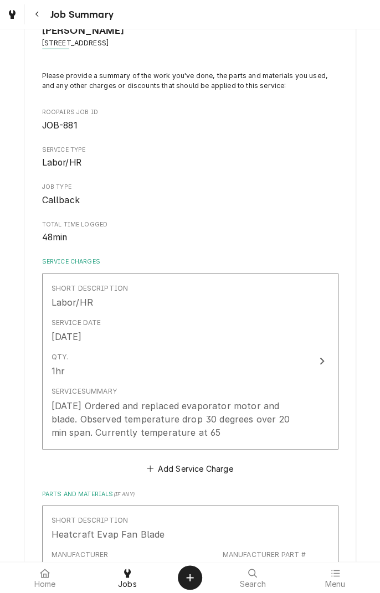
scroll to position [0, 0]
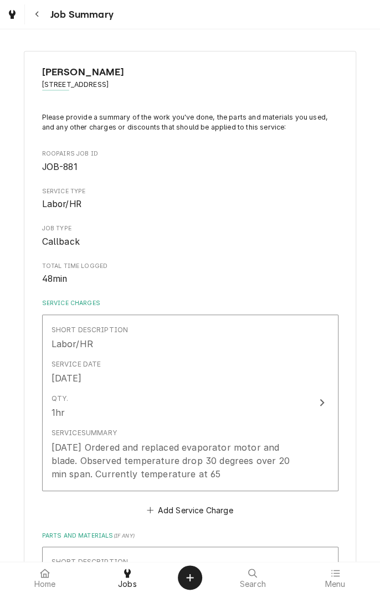
click at [45, 19] on button "Navigate back" at bounding box center [37, 14] width 20 height 20
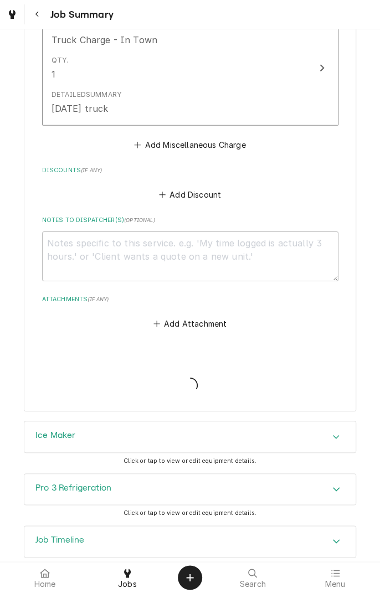
scroll to position [981, 0]
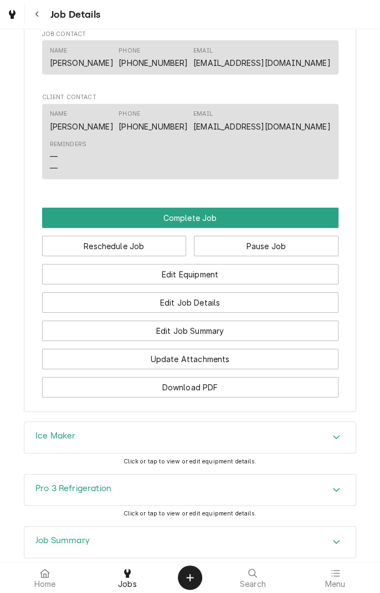
scroll to position [1033, 0]
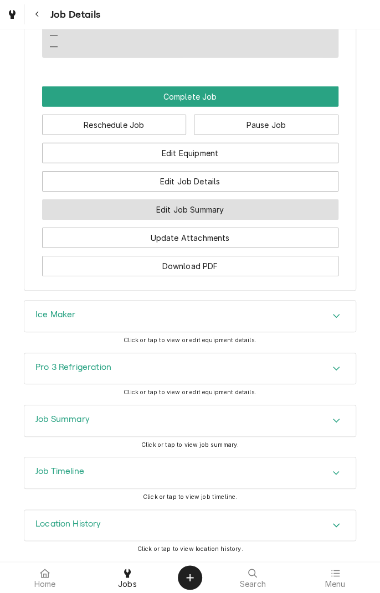
click at [243, 220] on button "Edit Job Summary" at bounding box center [190, 209] width 296 height 20
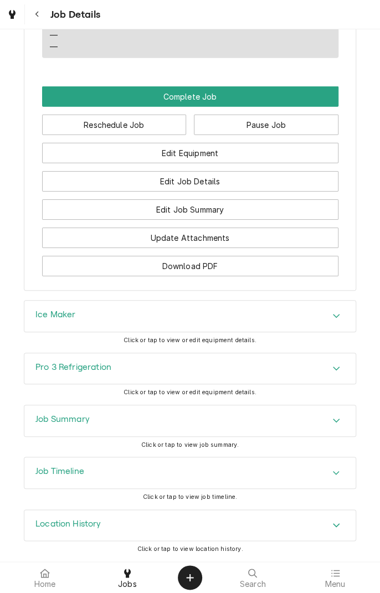
click at [288, 411] on div "Job Summary" at bounding box center [189, 420] width 331 height 31
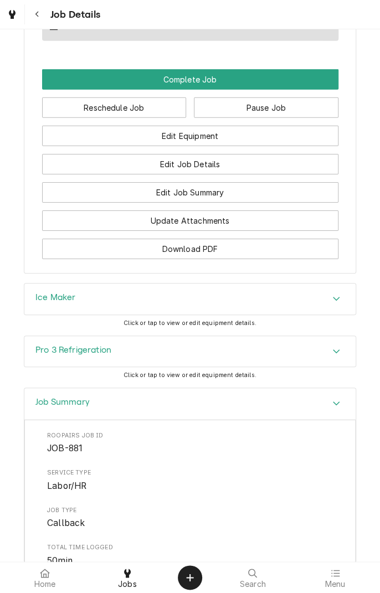
scroll to position [1039, 0]
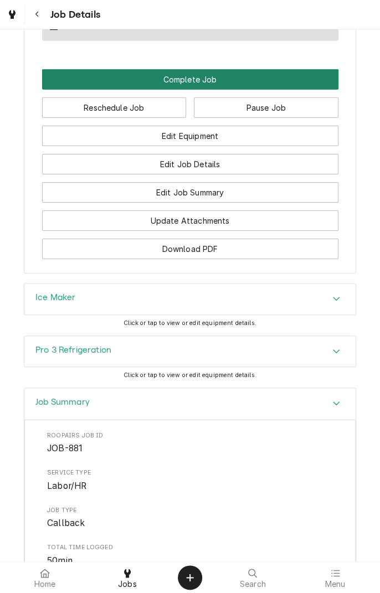
click at [192, 90] on button "Complete Job" at bounding box center [190, 79] width 296 height 20
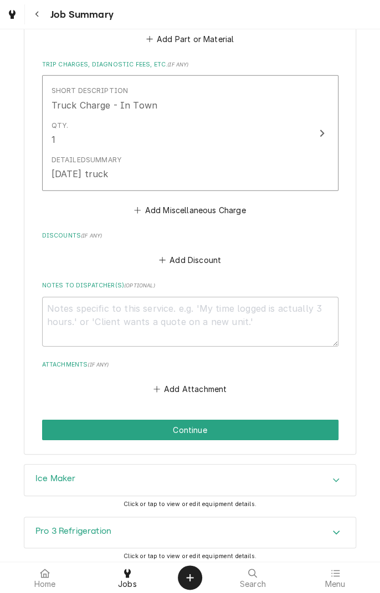
scroll to position [959, 0]
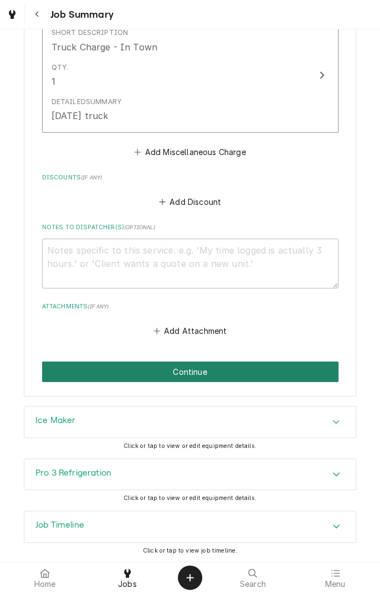
click at [233, 373] on button "Continue" at bounding box center [190, 372] width 296 height 20
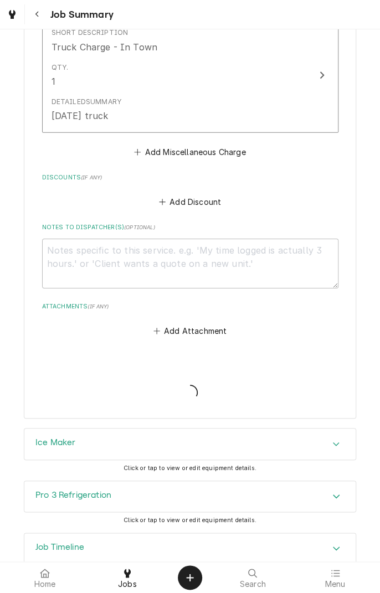
type textarea "x"
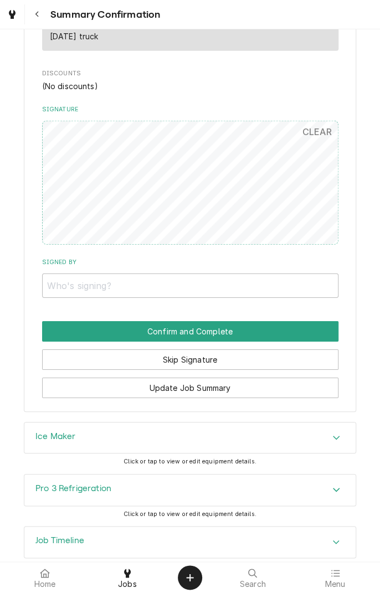
scroll to position [912, 0]
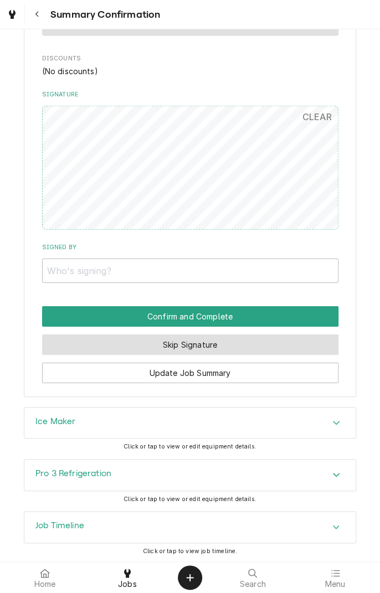
click at [245, 352] on button "Skip Signature" at bounding box center [190, 345] width 296 height 20
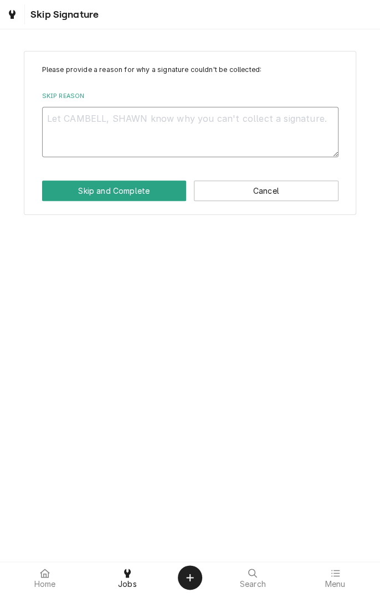
click at [219, 123] on textarea "Skip Reason" at bounding box center [190, 132] width 296 height 50
type textarea "x"
type textarea "C"
type textarea "x"
type textarea "Cl"
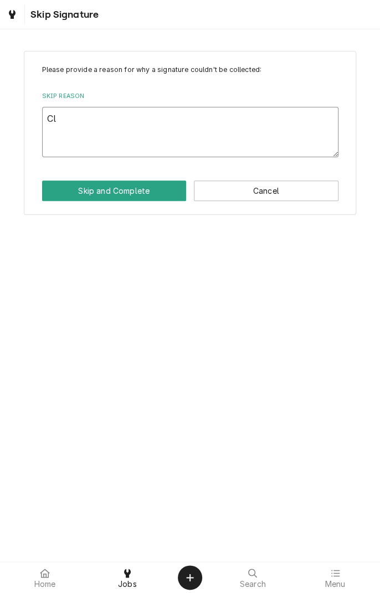
type textarea "x"
type textarea "Cli"
type textarea "x"
type textarea "Clie"
type textarea "x"
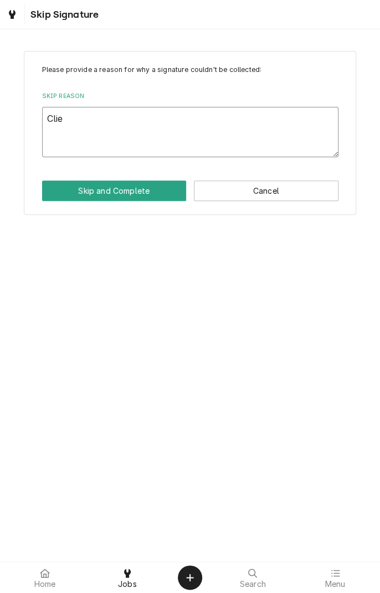
type textarea "Clien"
type textarea "x"
type textarea "Client"
type textarea "x"
type textarea "Client"
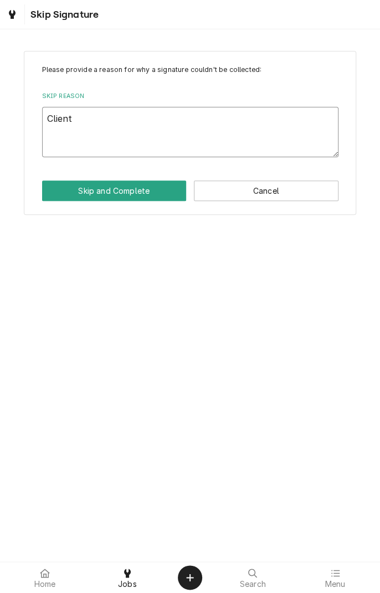
type textarea "x"
type textarea "Client n"
type textarea "x"
type textarea "Client no"
type textarea "x"
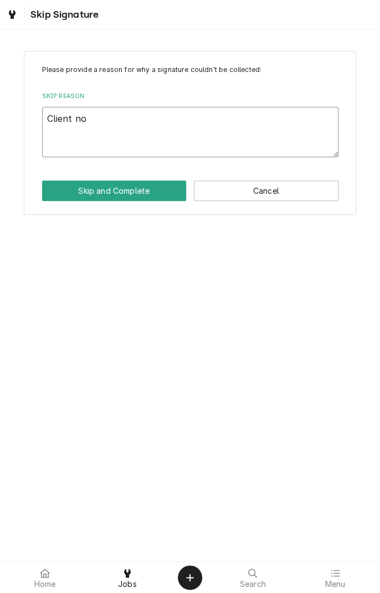
type textarea "Client not"
type textarea "x"
type textarea "Client not"
type textarea "x"
type textarea "Client not o"
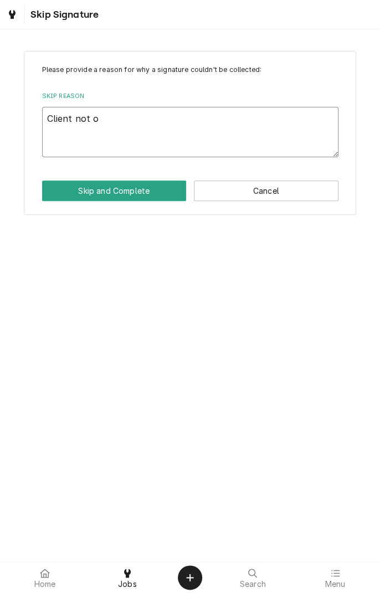
type textarea "x"
type textarea "Client not on"
type textarea "x"
type textarea "Client not on"
type textarea "x"
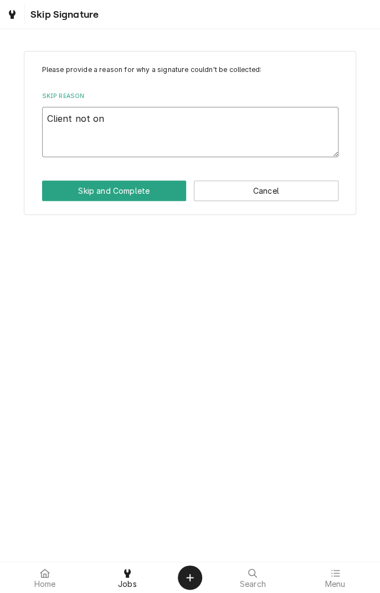
type textarea "Client not on s"
type textarea "x"
type textarea "Client not on si"
type textarea "x"
type textarea "Client not on sit"
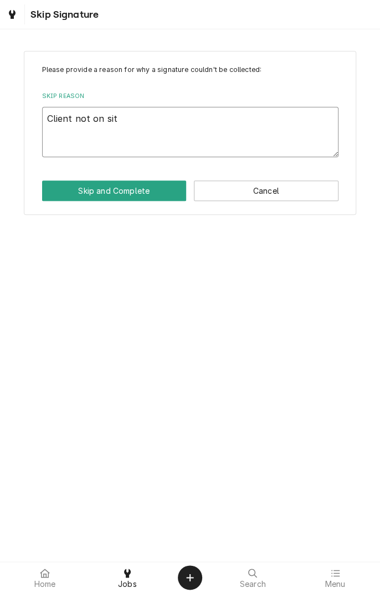
type textarea "x"
type textarea "Client not on site"
type textarea "x"
type textarea "Client not on site"
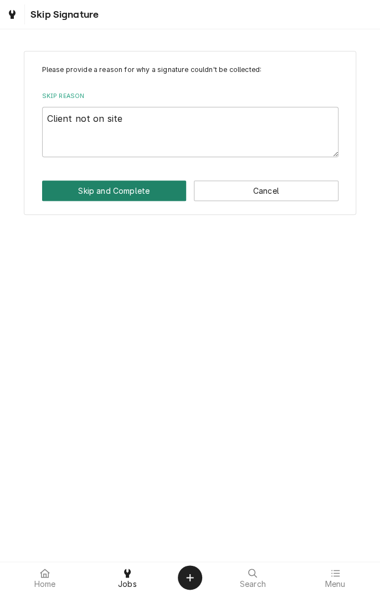
click at [145, 197] on button "Skip and Complete" at bounding box center [114, 191] width 145 height 20
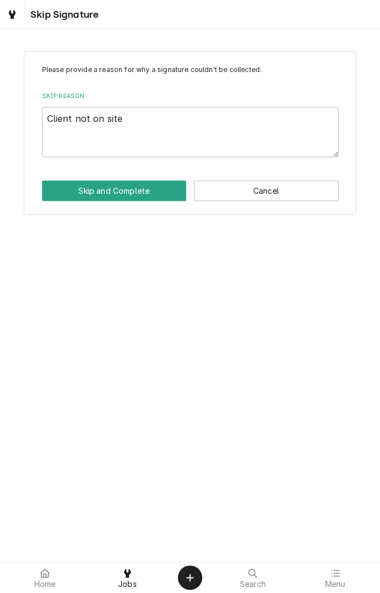
type textarea "x"
